Goal: Navigation & Orientation: Find specific page/section

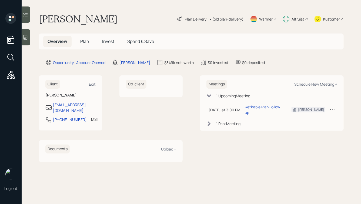
click at [82, 43] on span "Plan" at bounding box center [84, 41] width 9 height 6
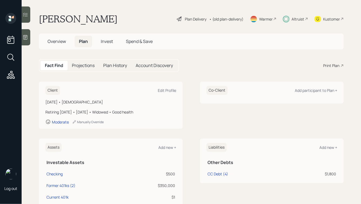
click at [124, 42] on h5 "Spend & Save" at bounding box center [138, 42] width 35 height 12
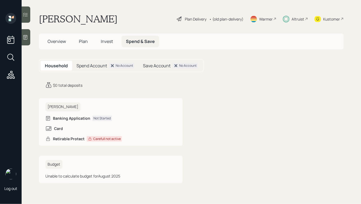
click at [110, 42] on span "Invest" at bounding box center [107, 41] width 12 height 6
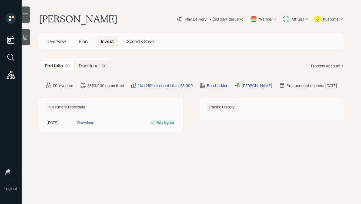
click at [91, 69] on div "Traditional $0" at bounding box center [92, 66] width 37 height 10
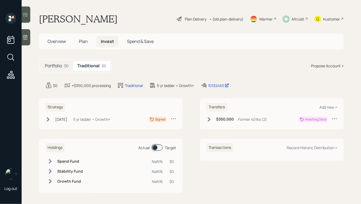
click at [212, 120] on div "$350,000 Former 401ks (2)" at bounding box center [236, 119] width 60 height 7
